Goal: Use online tool/utility: Utilize a website feature to perform a specific function

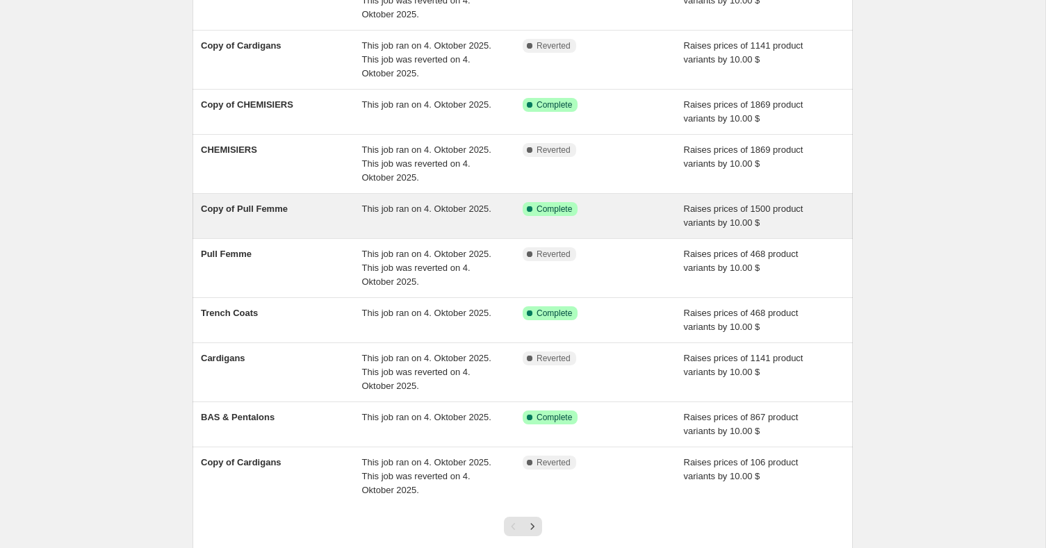
scroll to position [181, 0]
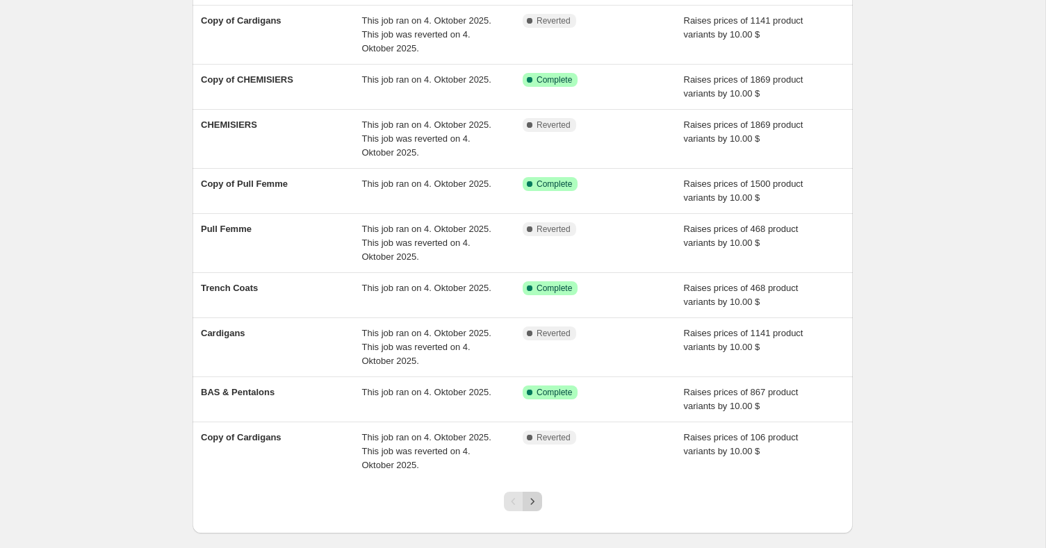
click at [536, 503] on icon "Next" at bounding box center [533, 502] width 14 height 14
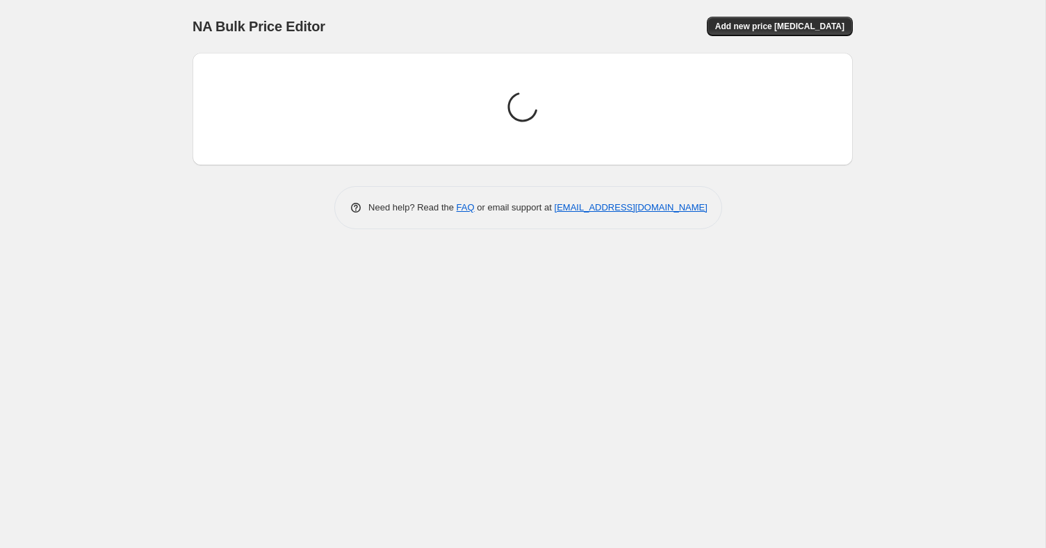
scroll to position [0, 0]
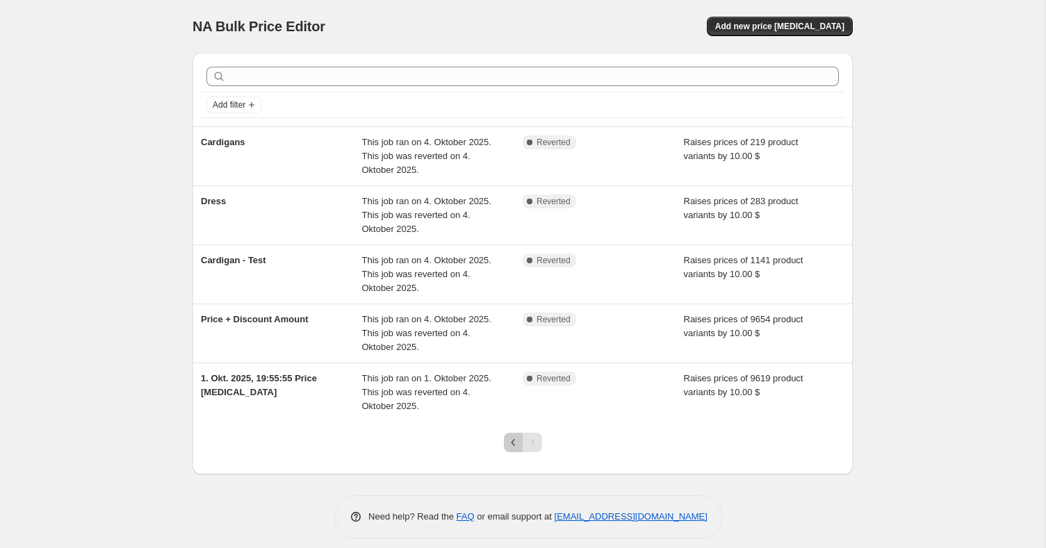
click at [513, 446] on icon "Previous" at bounding box center [514, 443] width 14 height 14
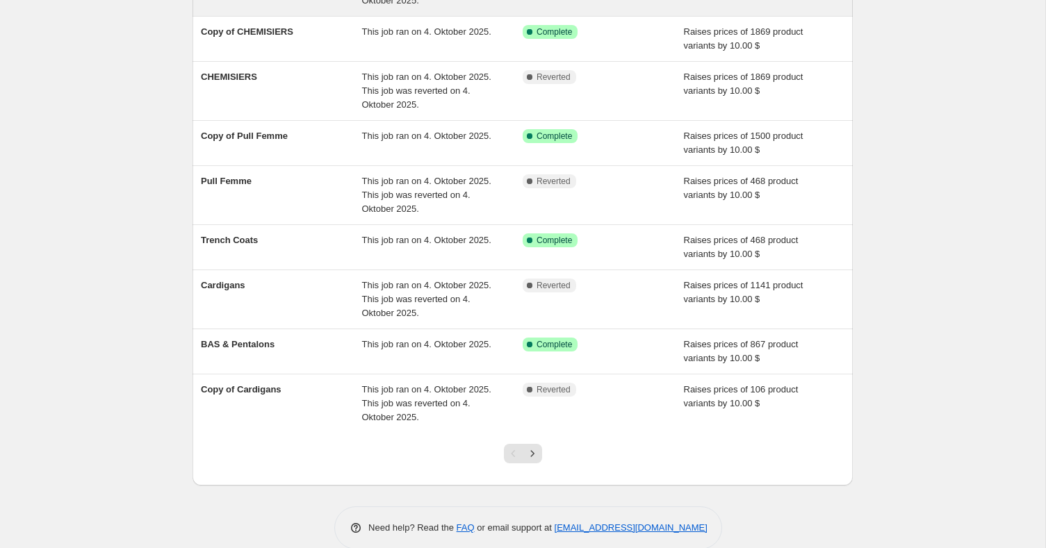
scroll to position [250, 0]
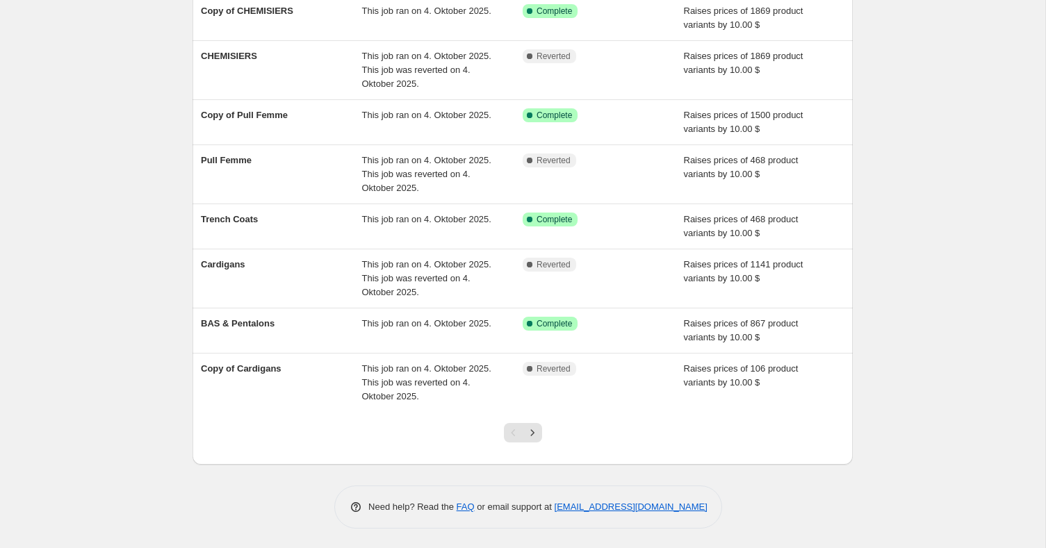
click at [516, 430] on div "Pagination" at bounding box center [513, 432] width 19 height 19
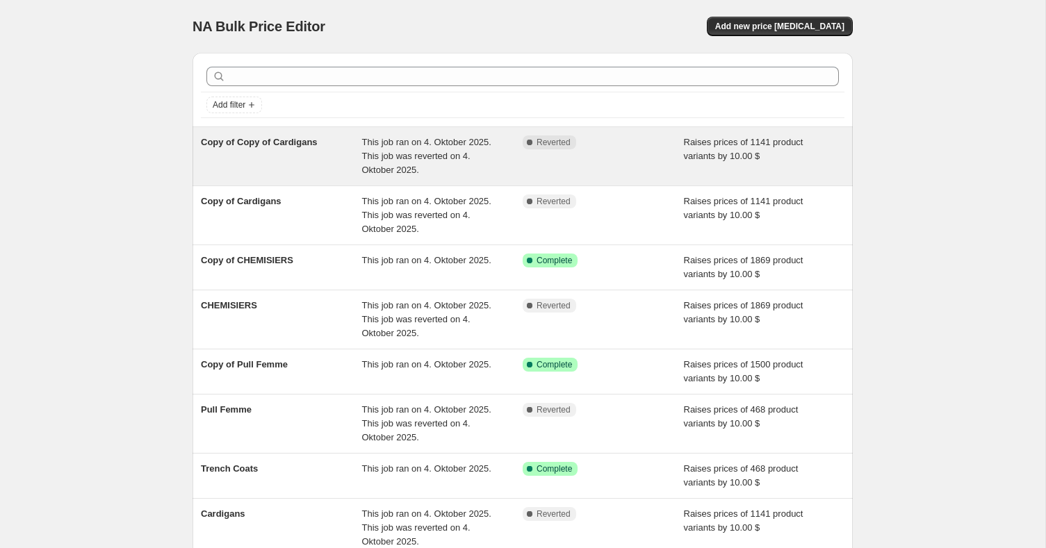
scroll to position [0, 0]
click at [635, 145] on div "Complete Reverted" at bounding box center [593, 143] width 140 height 14
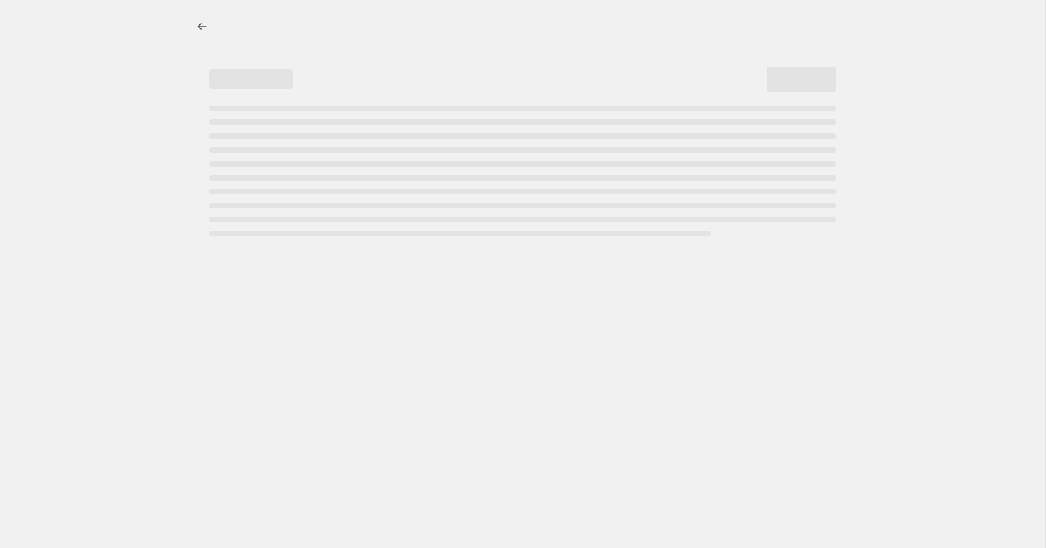
select select "by"
select select "percentage"
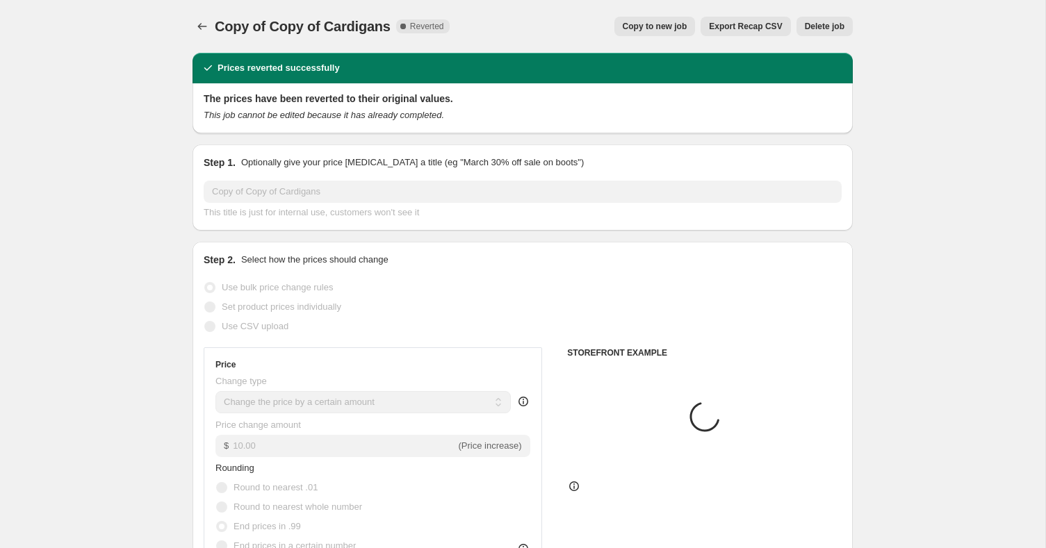
select select "collection"
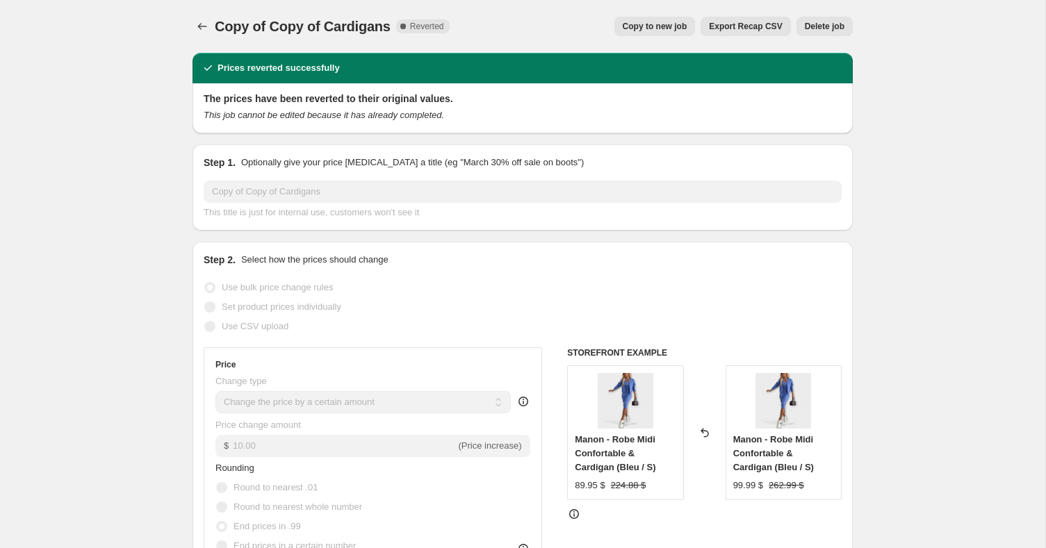
click at [660, 29] on span "Copy to new job" at bounding box center [655, 26] width 65 height 11
select select "by"
select select "percentage"
select select "collection"
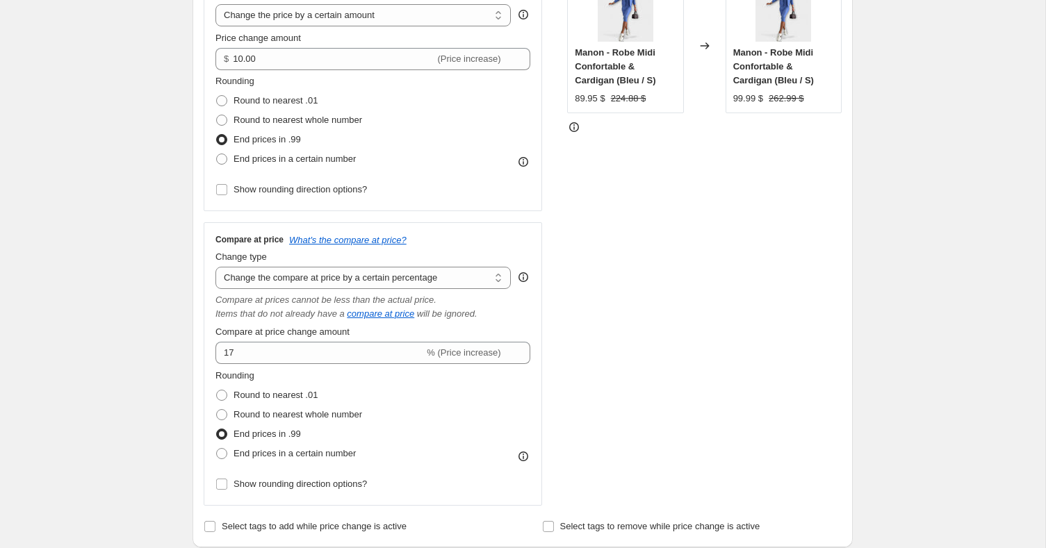
scroll to position [402, 0]
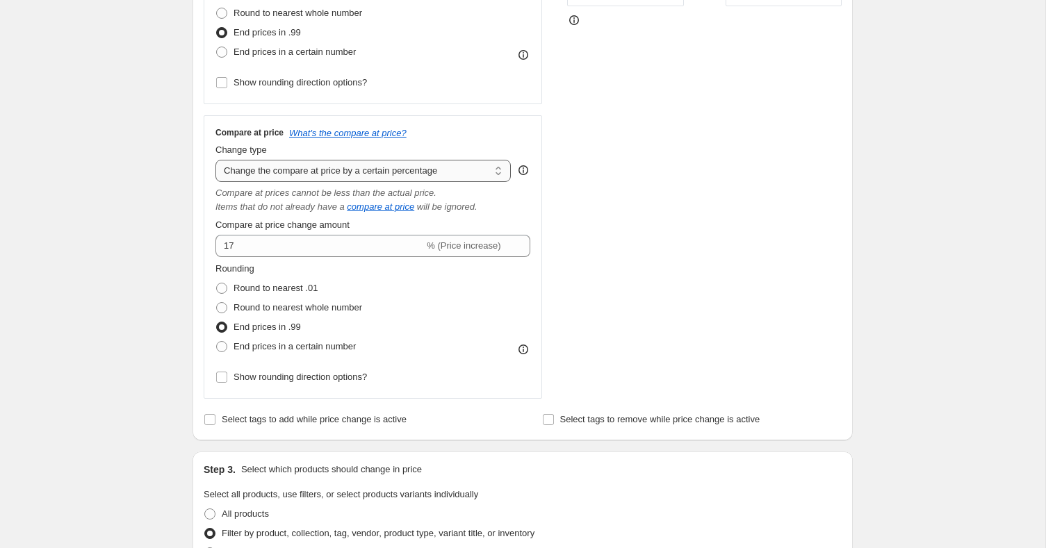
click at [381, 177] on select "Change the compare at price to the current price (sale) Change the compare at p…" at bounding box center [362, 171] width 295 height 22
select select "no_change"
click at [215, 160] on select "Change the compare at price to the current price (sale) Change the compare at p…" at bounding box center [362, 171] width 295 height 22
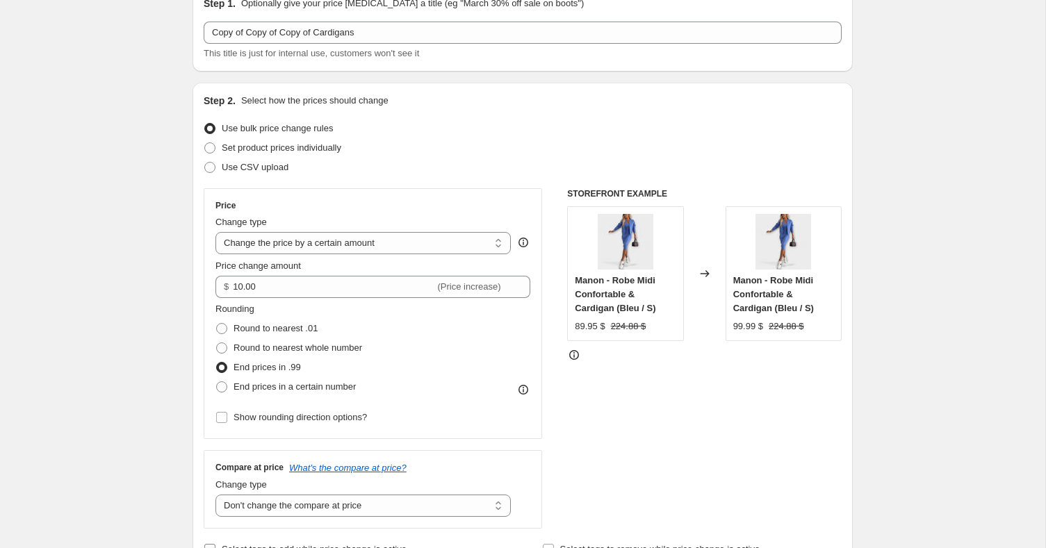
scroll to position [0, 0]
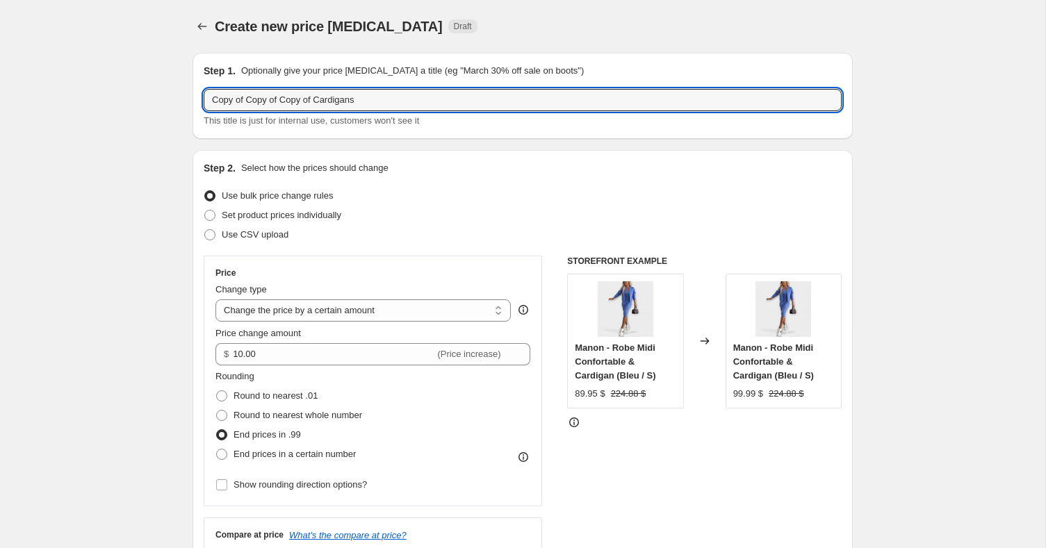
drag, startPoint x: 382, startPoint y: 97, endPoint x: 122, endPoint y: 75, distance: 260.2
type input "Cardigans without comparison price change"
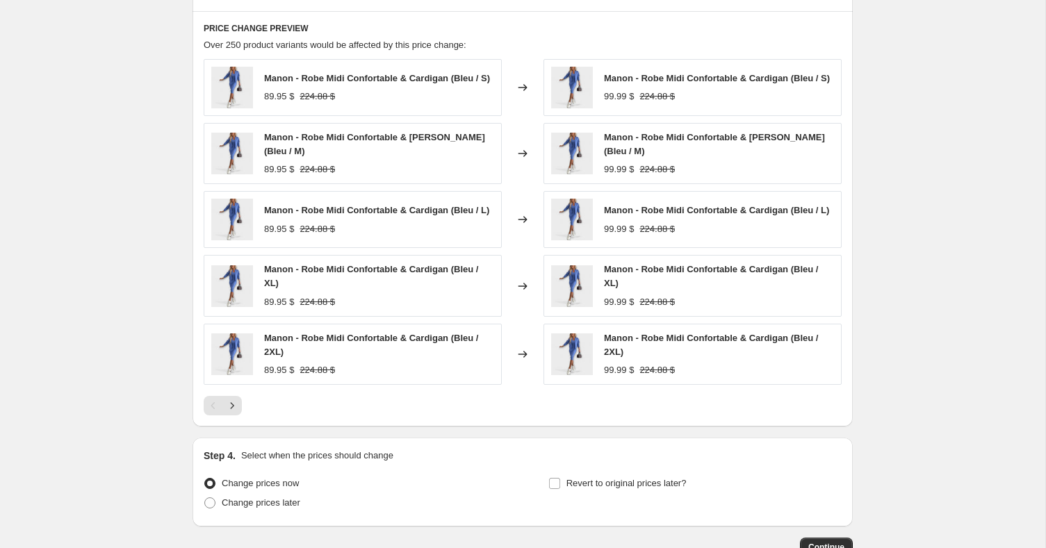
scroll to position [1018, 0]
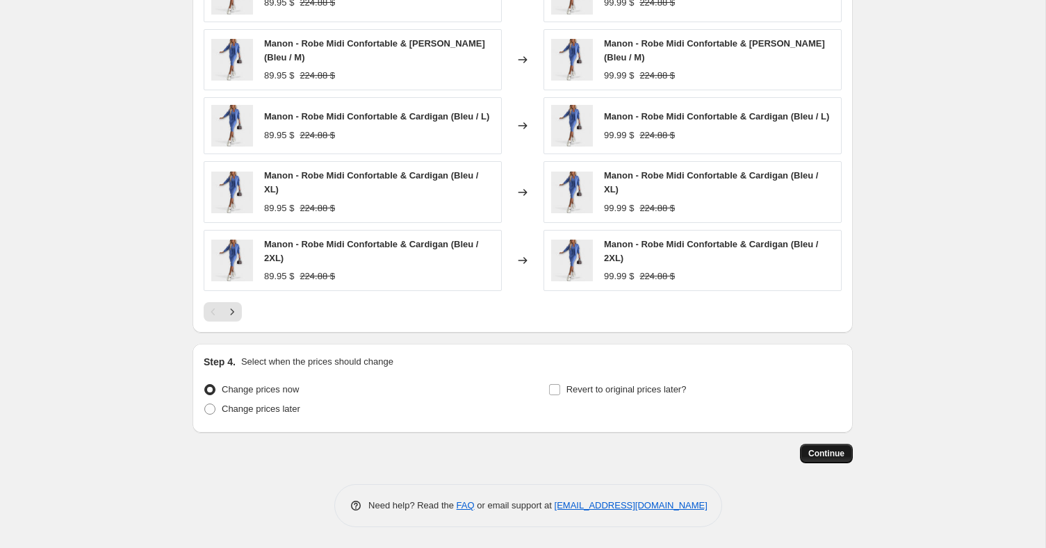
click at [833, 457] on span "Continue" at bounding box center [826, 453] width 36 height 11
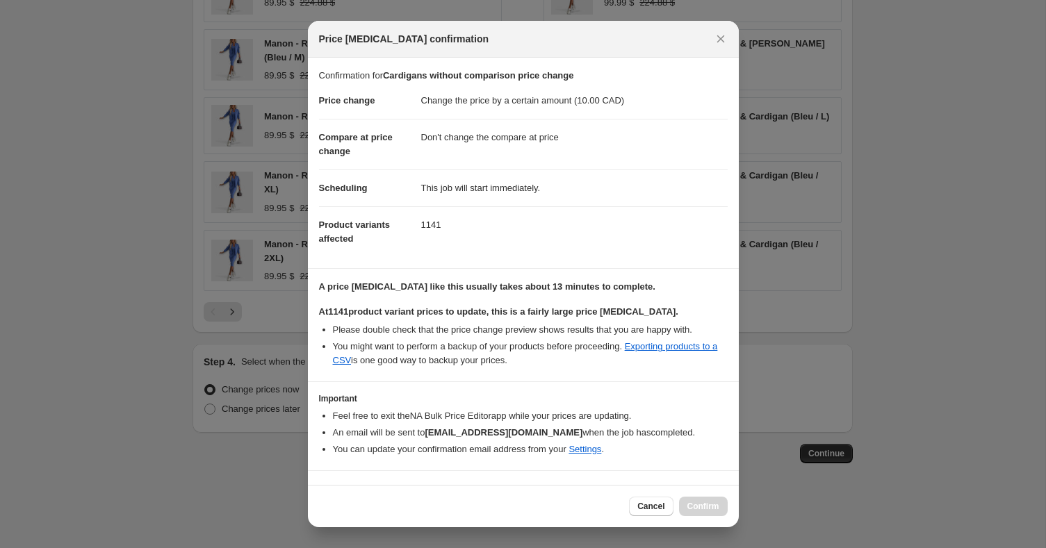
scroll to position [26, 0]
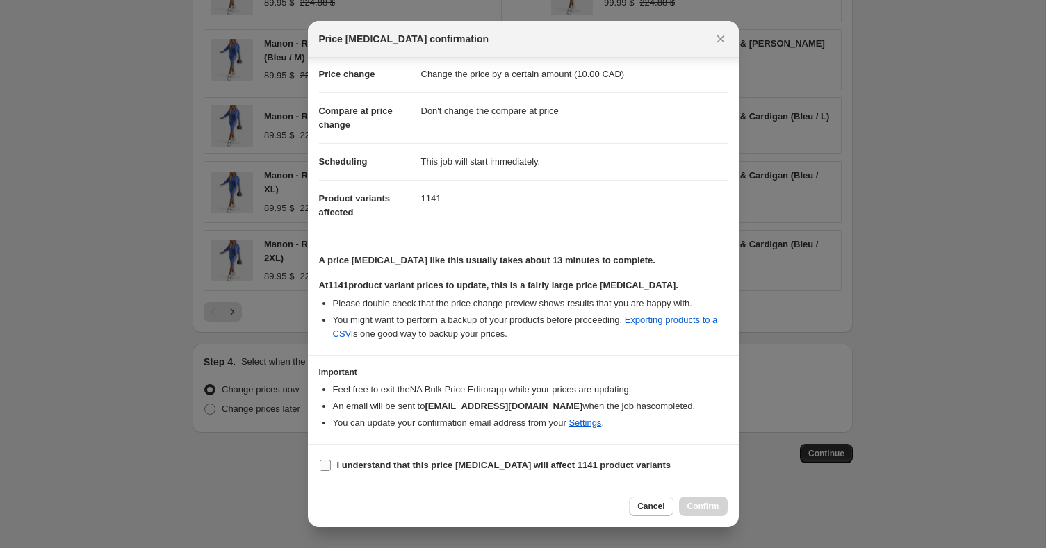
click at [427, 460] on b "I understand that this price [MEDICAL_DATA] will affect 1141 product variants" at bounding box center [504, 465] width 334 height 10
click at [331, 460] on input "I understand that this price [MEDICAL_DATA] will affect 1141 product variants" at bounding box center [325, 465] width 11 height 11
checkbox input "true"
click at [708, 506] on span "Confirm" at bounding box center [704, 506] width 32 height 11
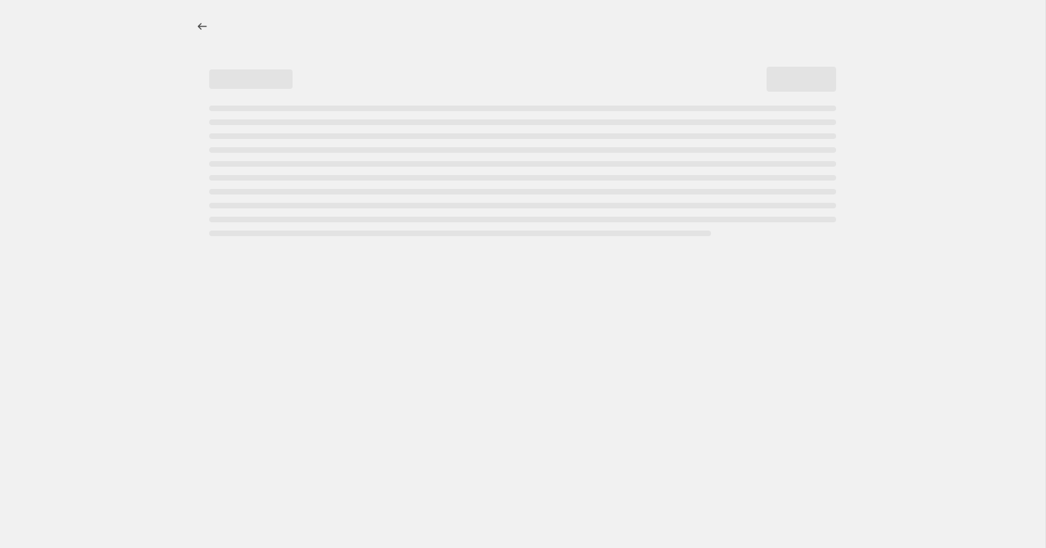
select select "by"
select select "no_change"
select select "collection"
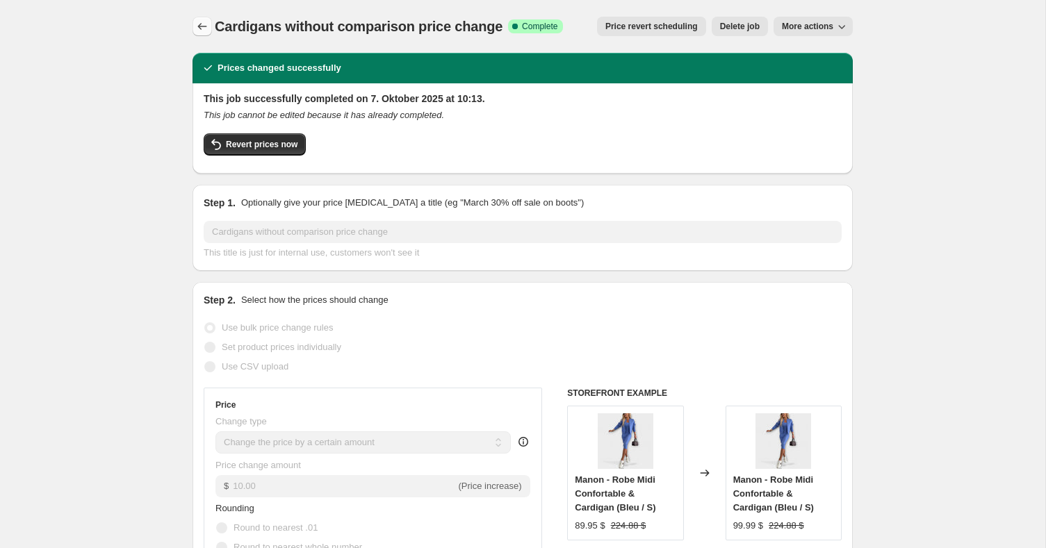
click at [198, 27] on icon "Price change jobs" at bounding box center [202, 26] width 14 height 14
